Goal: Task Accomplishment & Management: Complete application form

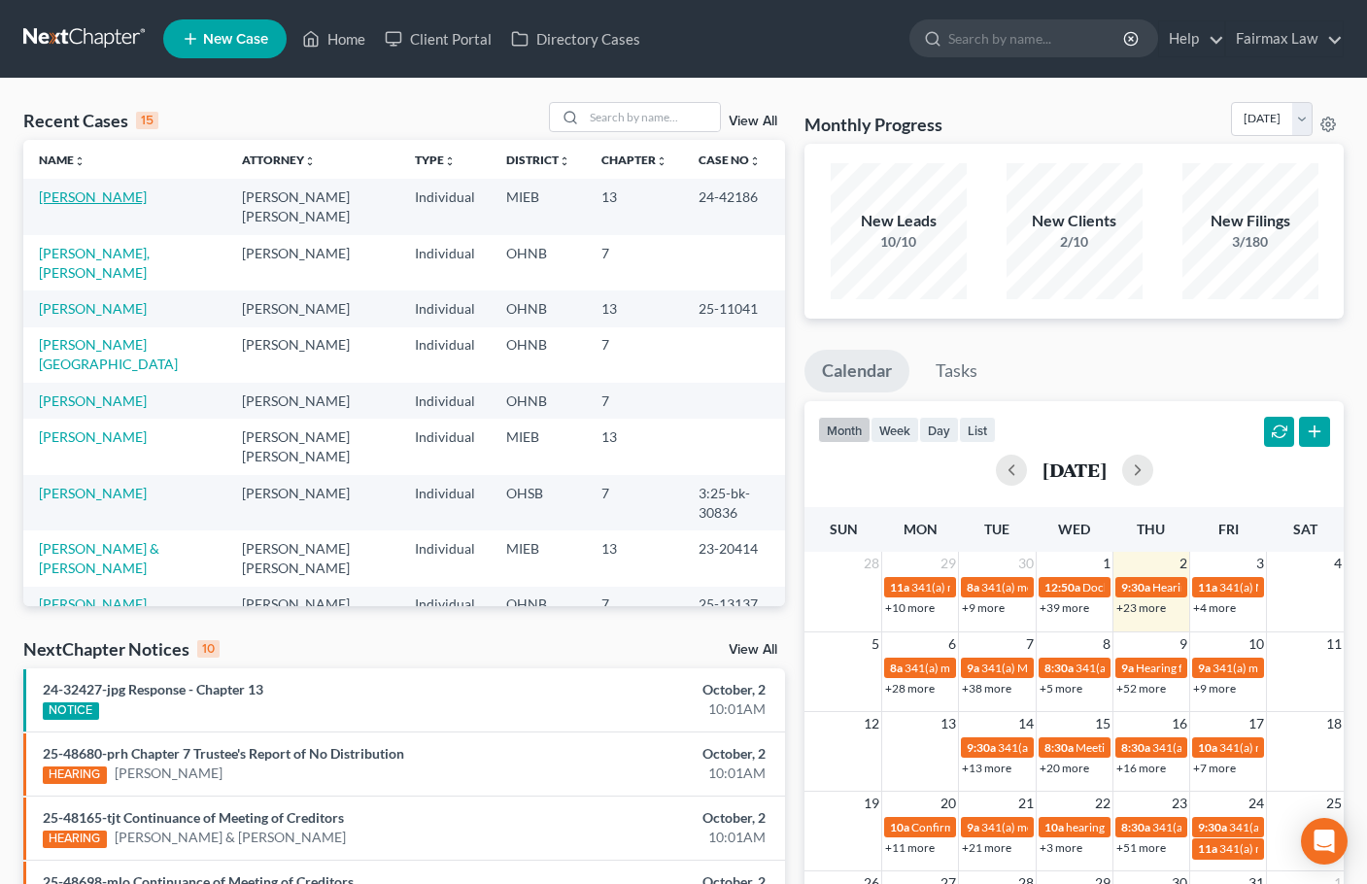
click at [77, 199] on link "Bolash, Julie" at bounding box center [93, 197] width 108 height 17
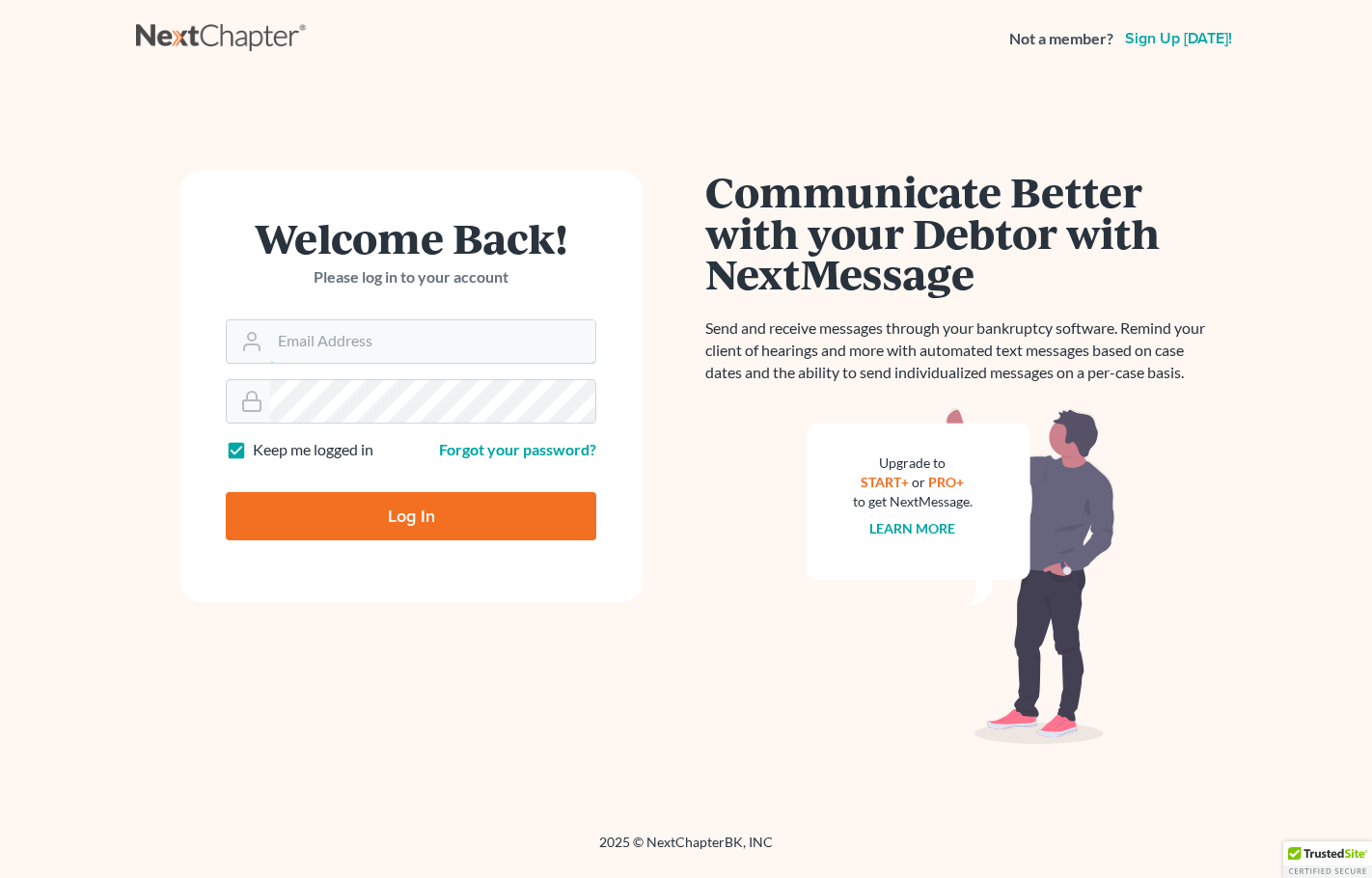
type input "[PERSON_NAME][EMAIL_ADDRESS][DOMAIN_NAME]"
drag, startPoint x: 0, startPoint y: 0, endPoint x: 440, endPoint y: 523, distance: 683.5
click at [440, 523] on input "Log In" at bounding box center [410, 516] width 370 height 49
type input "Thinking..."
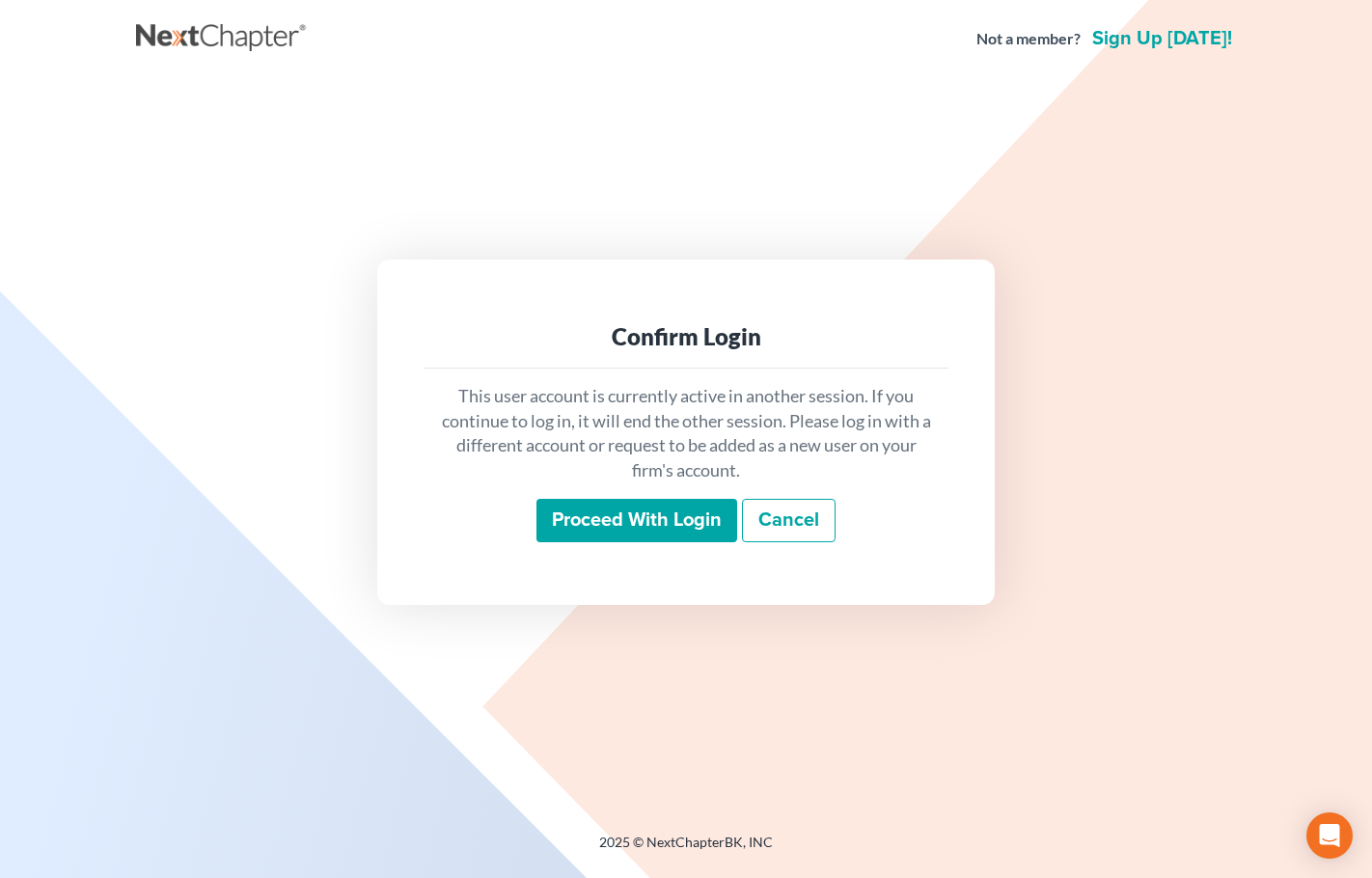
click at [636, 532] on input "Proceed with login" at bounding box center [636, 520] width 201 height 45
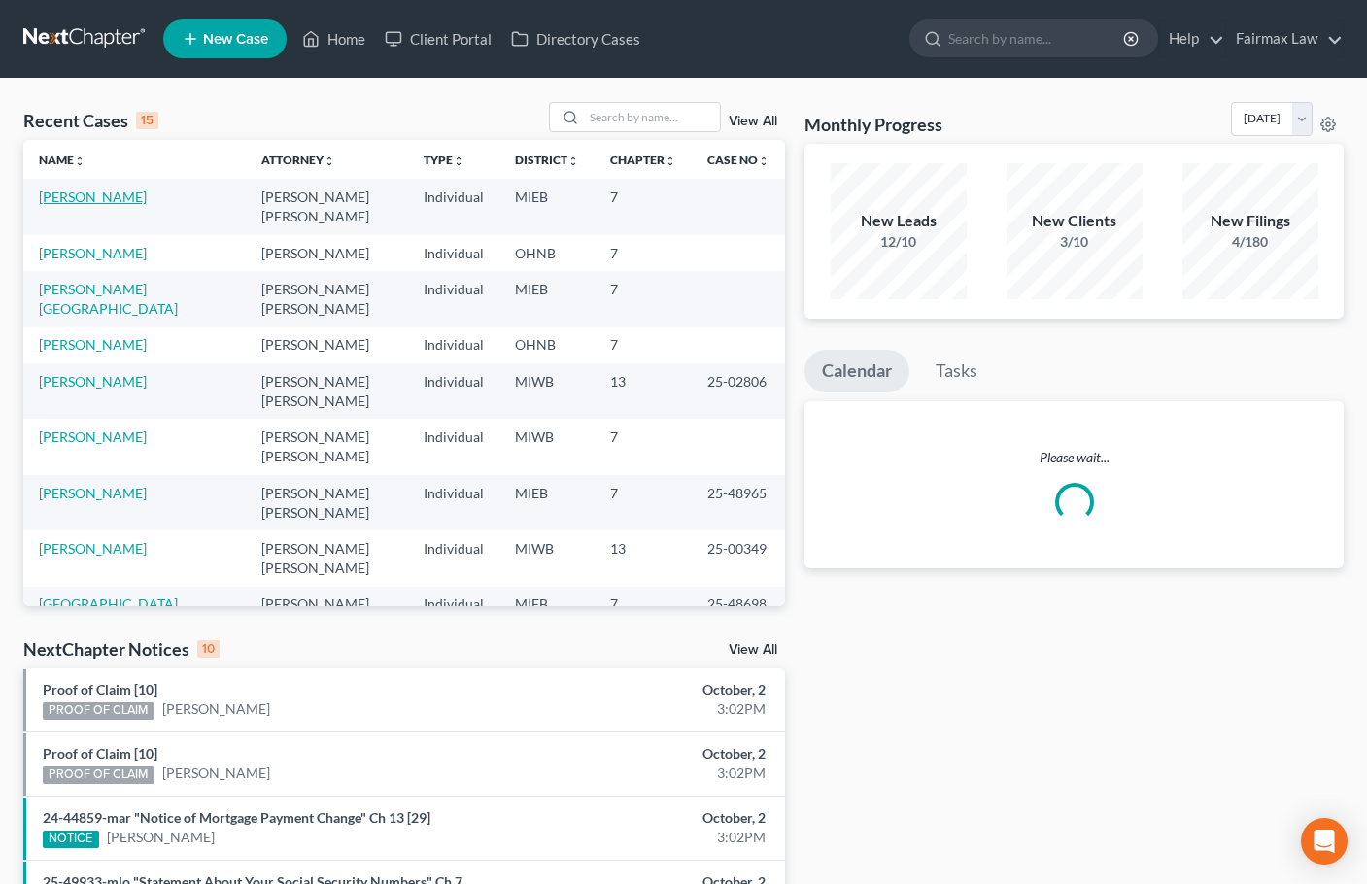
click at [52, 194] on link "Brown, Iris" at bounding box center [93, 197] width 108 height 17
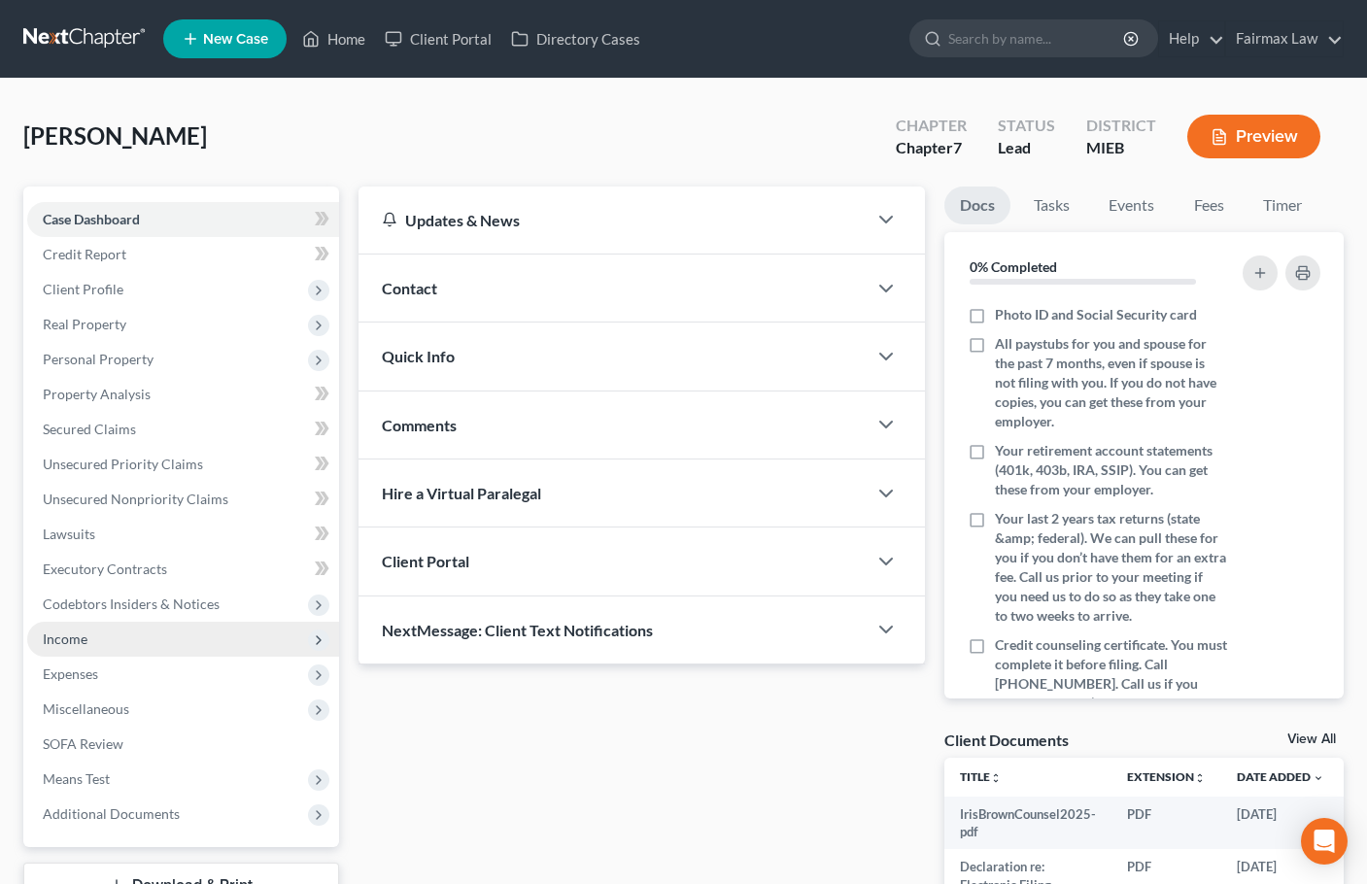
click at [84, 646] on span "Income" at bounding box center [65, 639] width 45 height 17
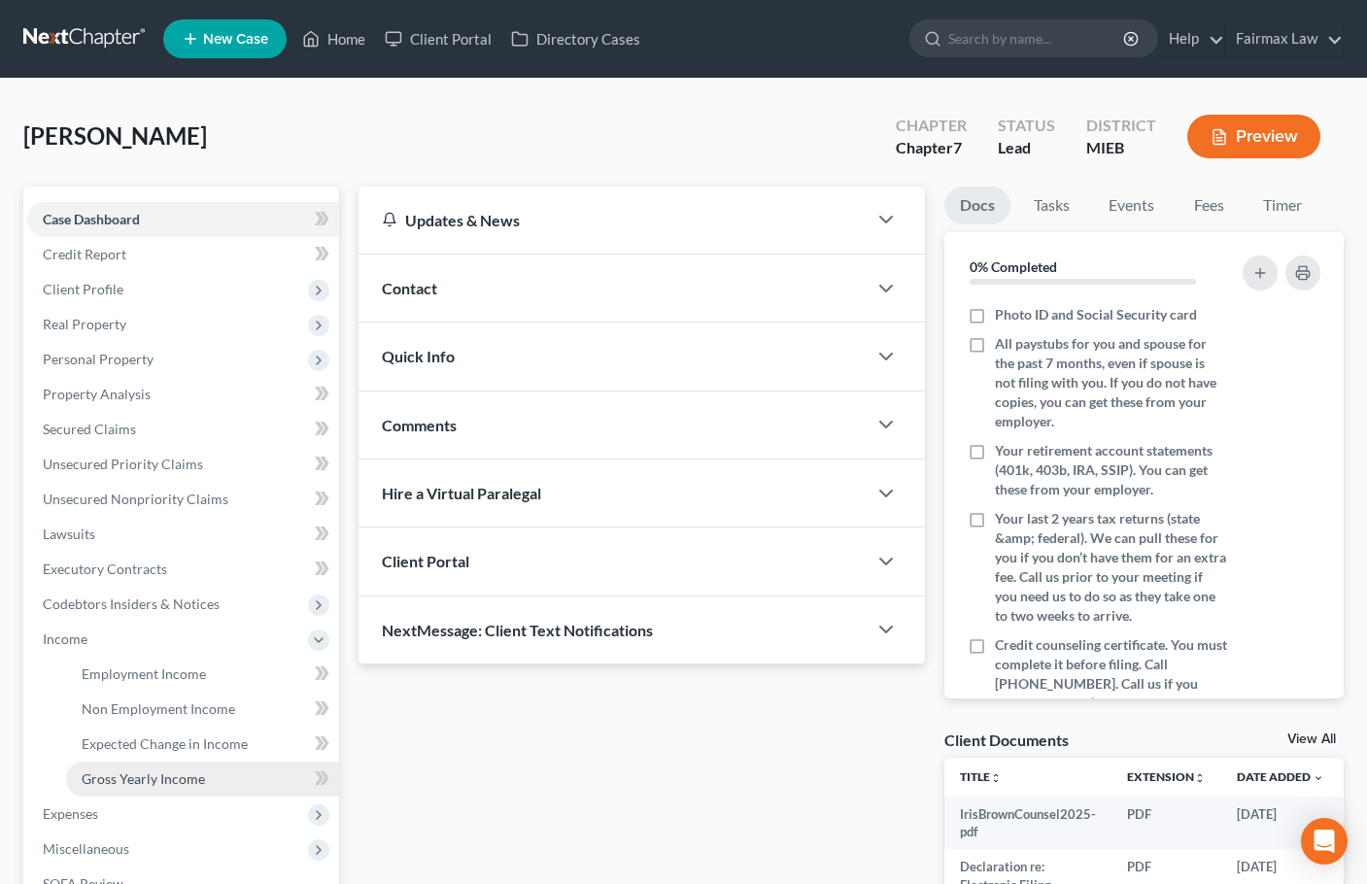
click at [167, 779] on span "Gross Yearly Income" at bounding box center [143, 779] width 123 height 17
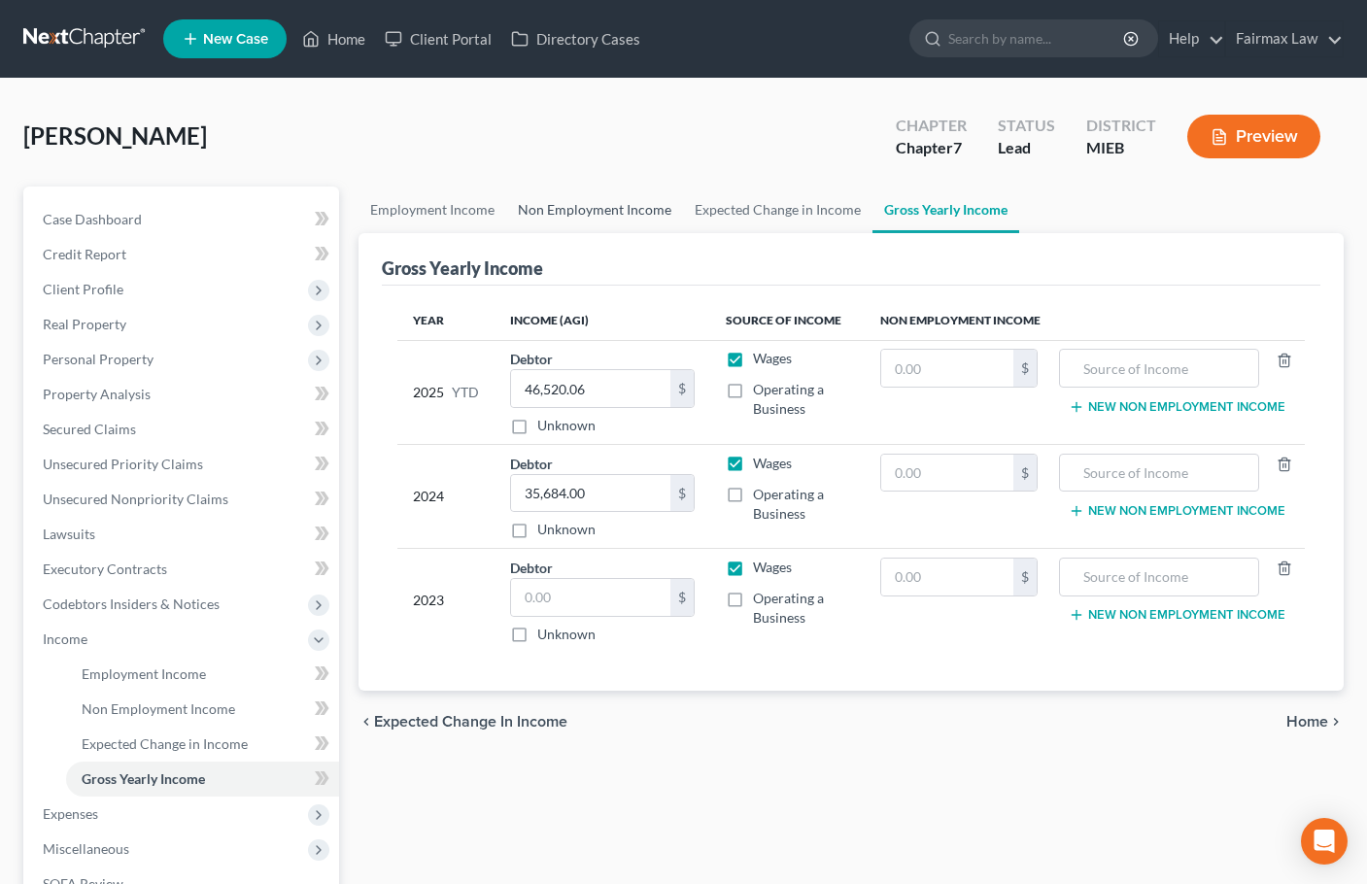
click at [591, 204] on link "Non Employment Income" at bounding box center [594, 210] width 177 height 47
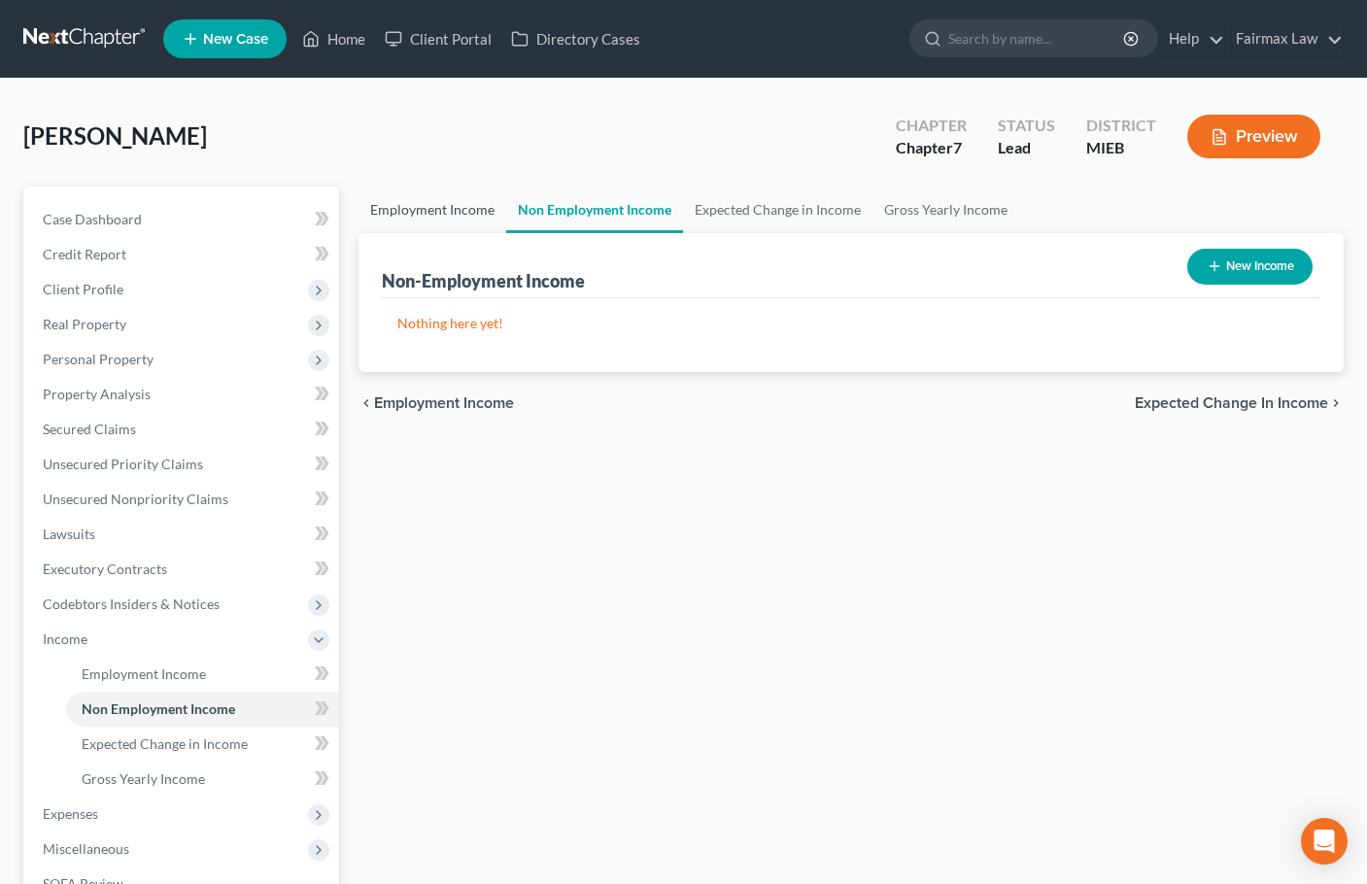
click at [437, 208] on link "Employment Income" at bounding box center [433, 210] width 148 height 47
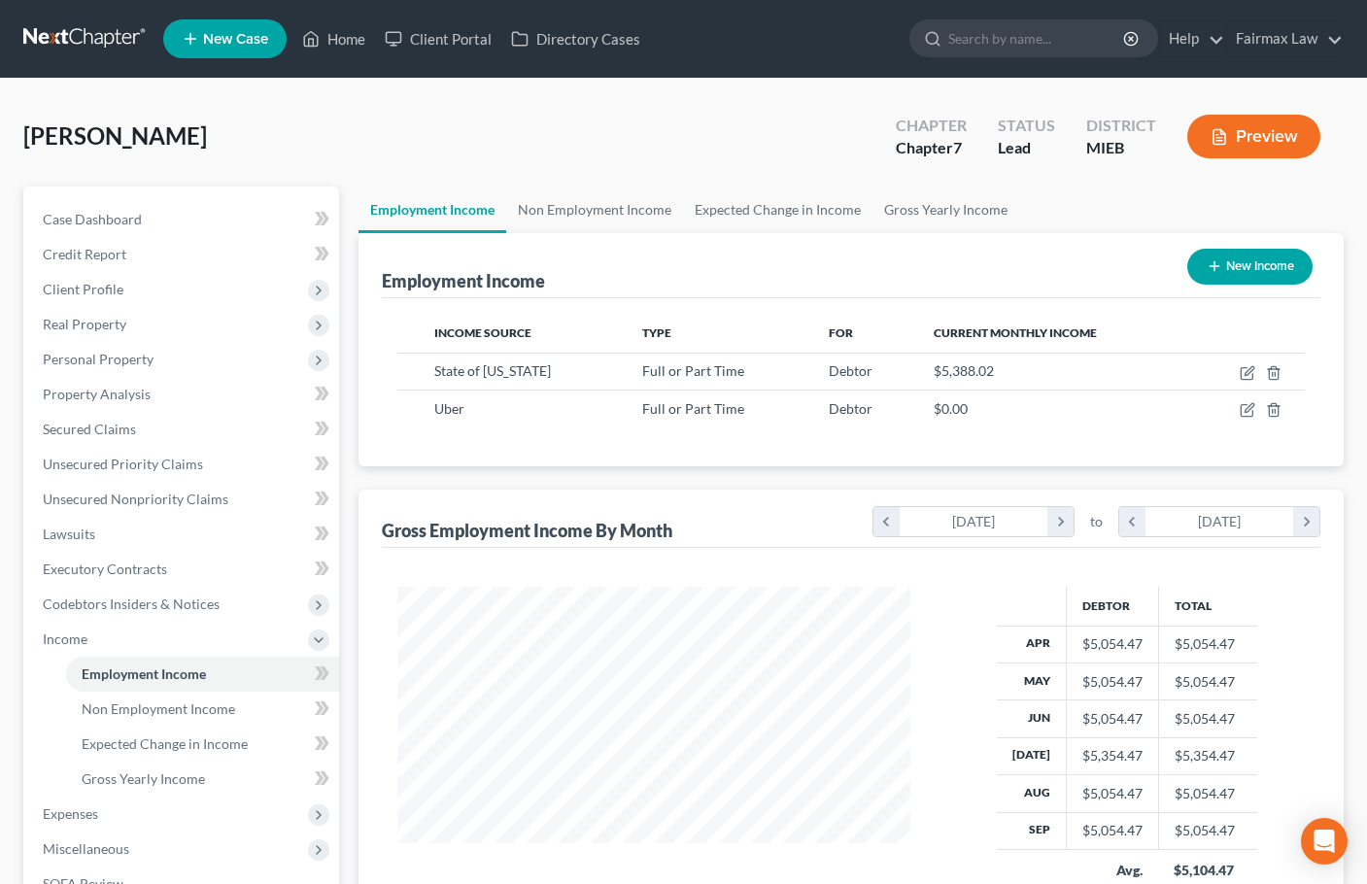
scroll to position [349, 553]
